Goal: Information Seeking & Learning: Learn about a topic

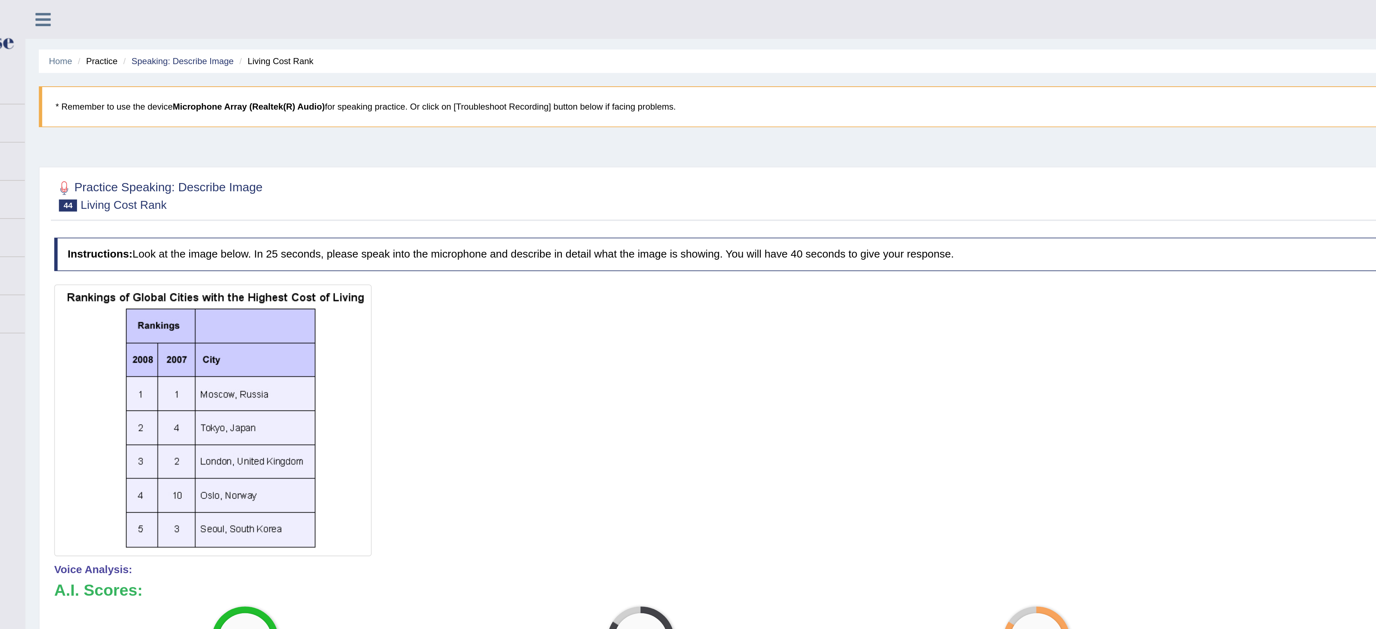
click at [95, 6] on icon at bounding box center [92, 10] width 8 height 9
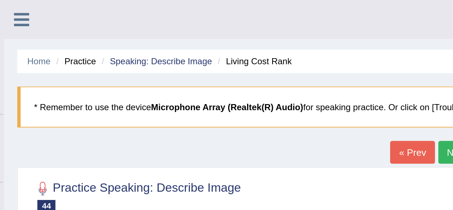
click at [35, 8] on icon at bounding box center [34, 10] width 8 height 9
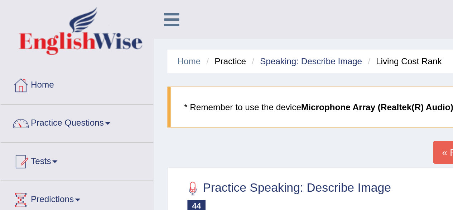
click at [59, 66] on span at bounding box center [57, 65] width 3 height 1
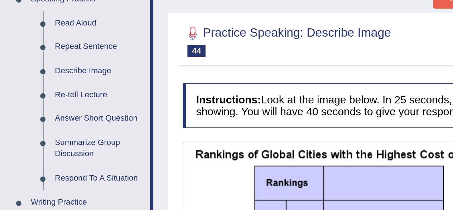
click at [55, 160] on link "Summarize Group Discussion" at bounding box center [53, 162] width 54 height 19
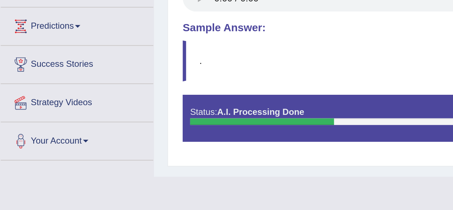
scroll to position [269, 0]
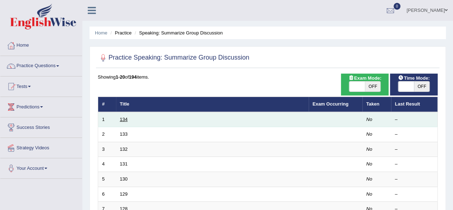
click at [124, 118] on link "134" at bounding box center [124, 118] width 8 height 5
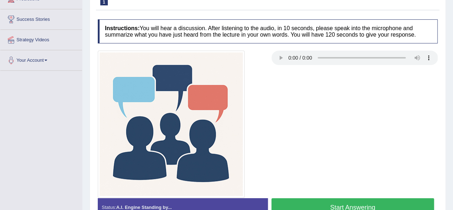
scroll to position [111, 0]
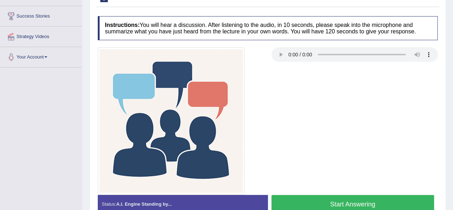
click at [341, 204] on button "Start Answering" at bounding box center [353, 204] width 163 height 18
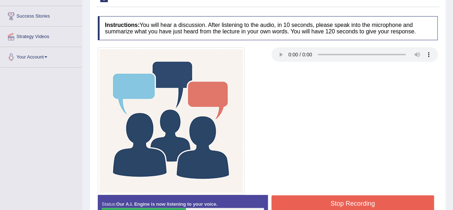
click at [307, 206] on button "Stop Recording" at bounding box center [353, 203] width 163 height 16
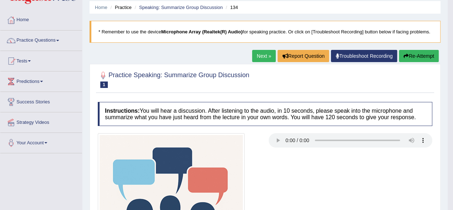
scroll to position [25, 0]
